Goal: Task Accomplishment & Management: Manage account settings

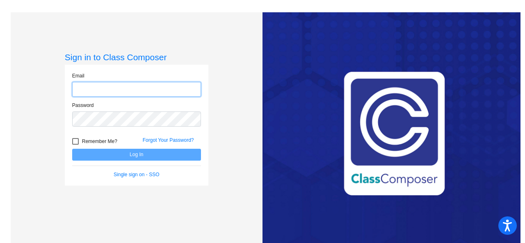
click at [133, 89] on input "email" at bounding box center [136, 89] width 129 height 15
click at [134, 88] on input "[EMAIL_ADDRESS][DOMAIN_NAME]" at bounding box center [136, 89] width 129 height 15
type input "[EMAIL_ADDRESS][DOMAIN_NAME]"
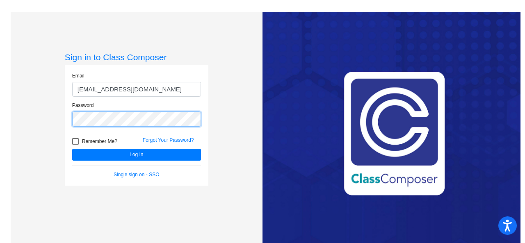
click at [72, 149] on button "Log In" at bounding box center [136, 155] width 129 height 12
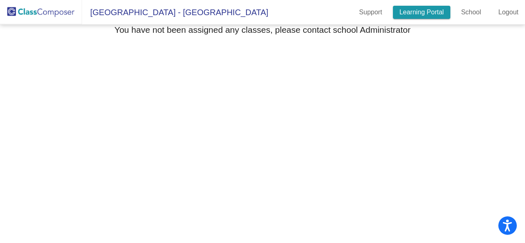
click at [421, 13] on link "Learning Portal" at bounding box center [422, 12] width 58 height 13
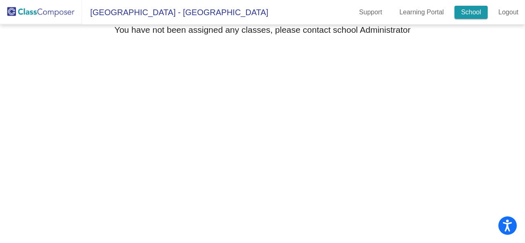
click at [458, 16] on link "School" at bounding box center [471, 12] width 33 height 13
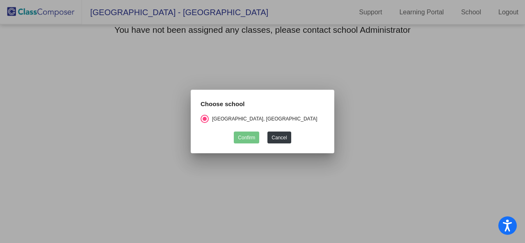
click at [203, 117] on div "Select an option" at bounding box center [205, 119] width 8 height 8
click at [204, 123] on input "Lake Roosevelt Elementary, Grand Coulee Dam" at bounding box center [204, 123] width 0 height 0
